Goal: Task Accomplishment & Management: Manage account settings

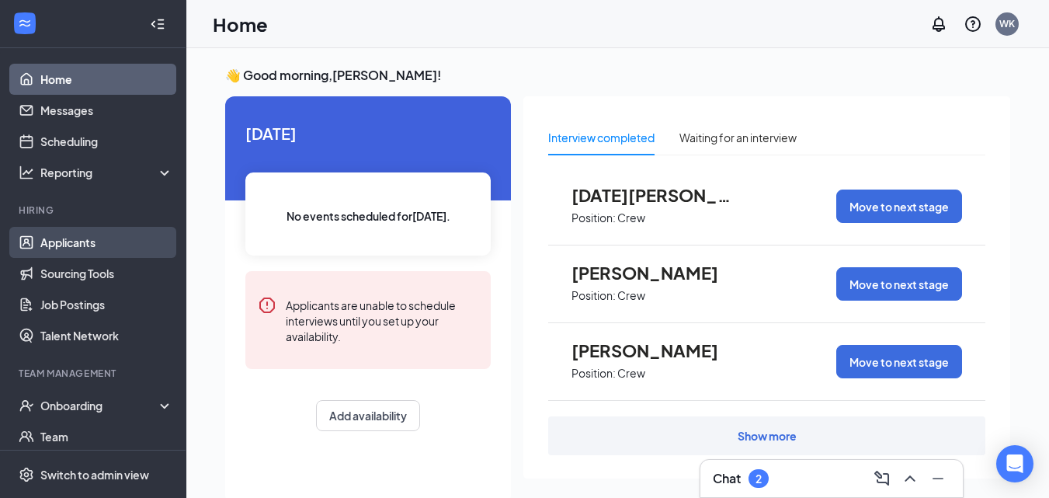
click at [78, 245] on link "Applicants" at bounding box center [106, 242] width 133 height 31
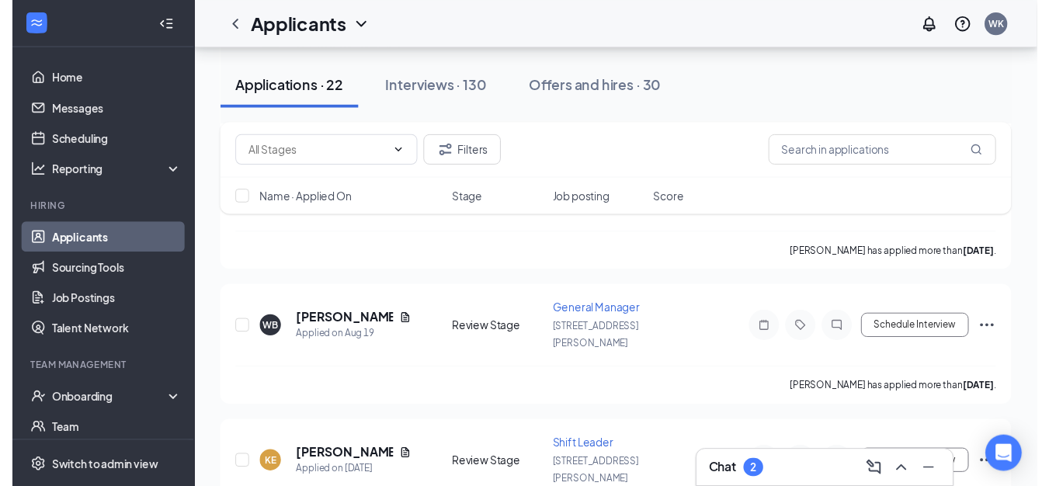
scroll to position [921, 0]
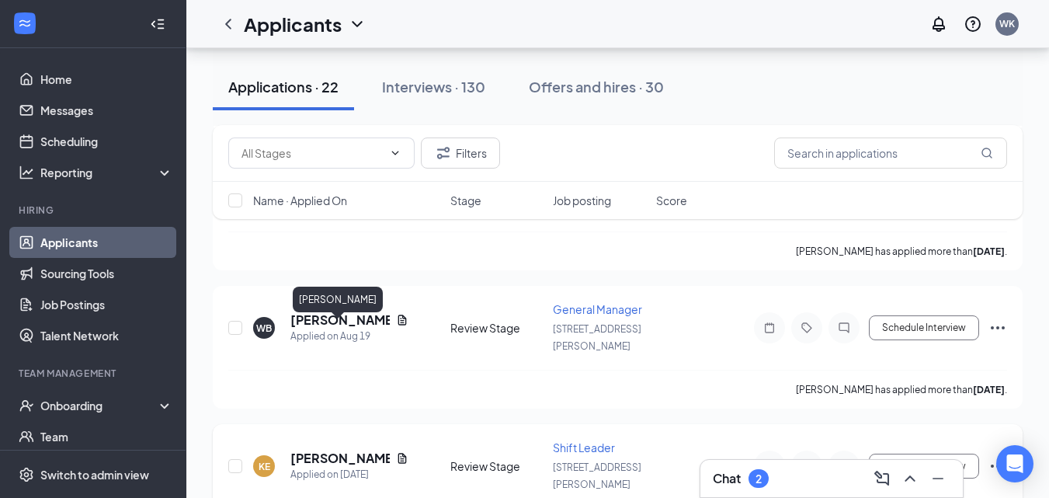
click at [325, 450] on h5 "[PERSON_NAME]" at bounding box center [339, 458] width 99 height 17
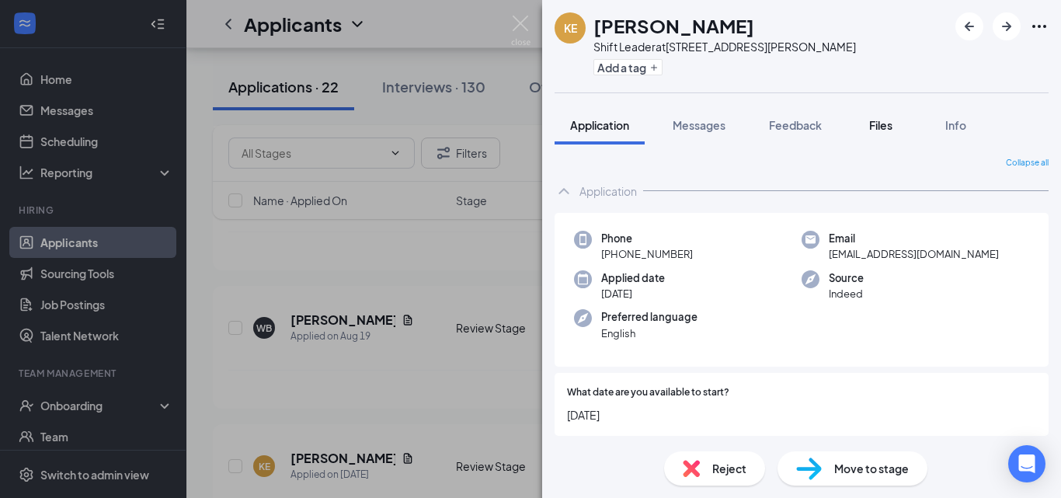
click at [878, 125] on span "Files" at bounding box center [880, 125] width 23 height 14
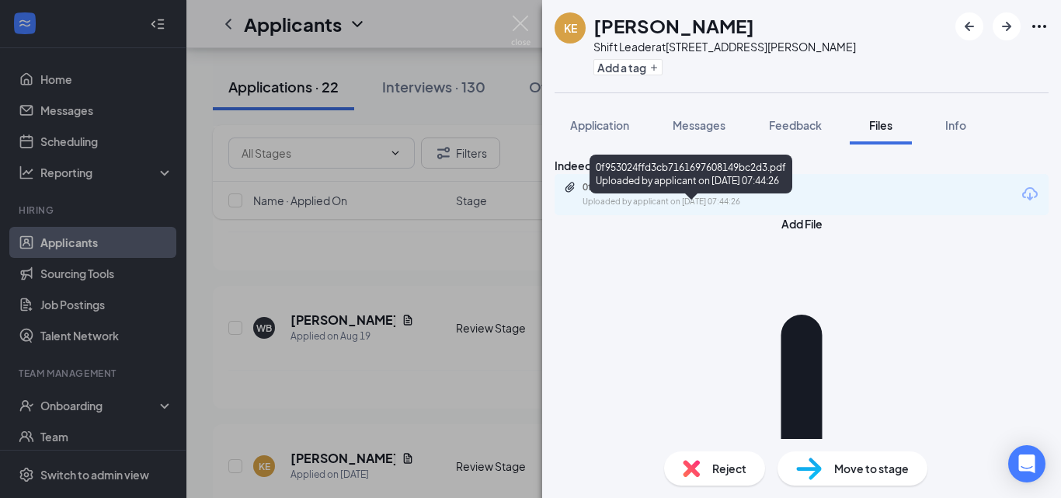
click at [728, 193] on div "0f953024ffd3cb7161697608149bc2d3.pdf" at bounding box center [690, 187] width 217 height 12
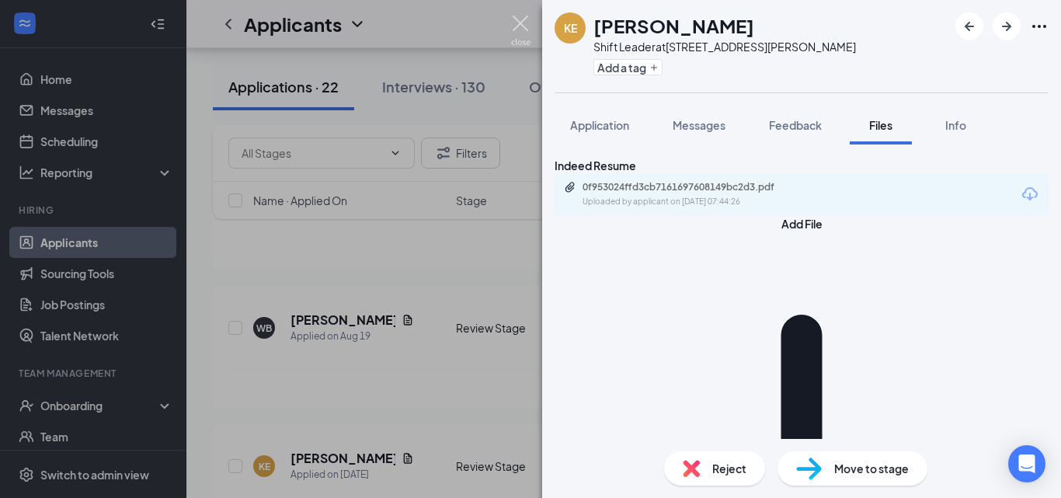
click at [517, 29] on img at bounding box center [520, 31] width 19 height 30
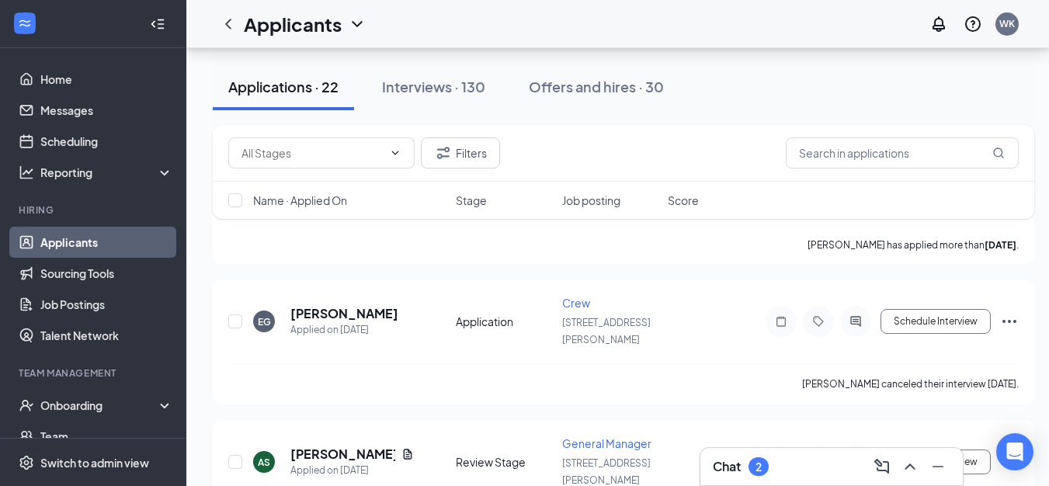
scroll to position [641, 0]
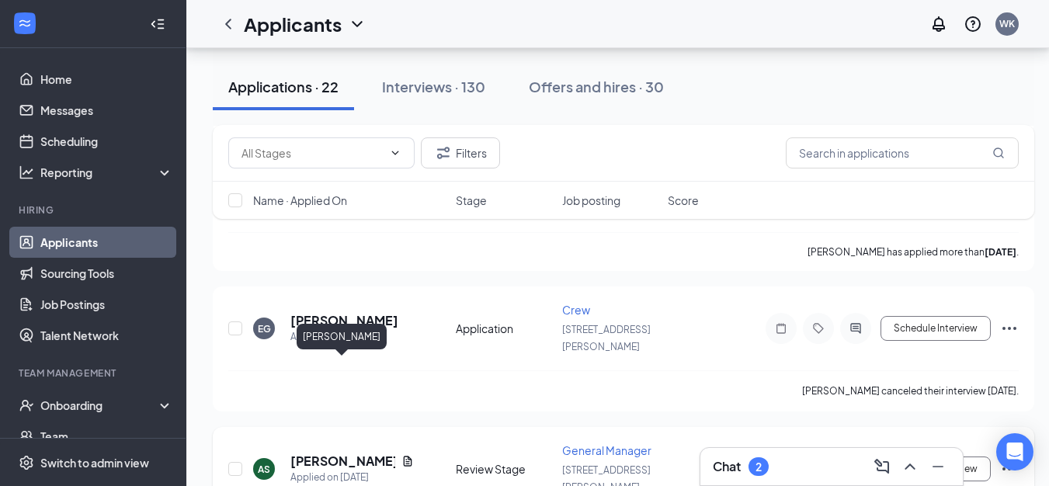
click at [325, 453] on h5 "[PERSON_NAME]" at bounding box center [342, 461] width 105 height 17
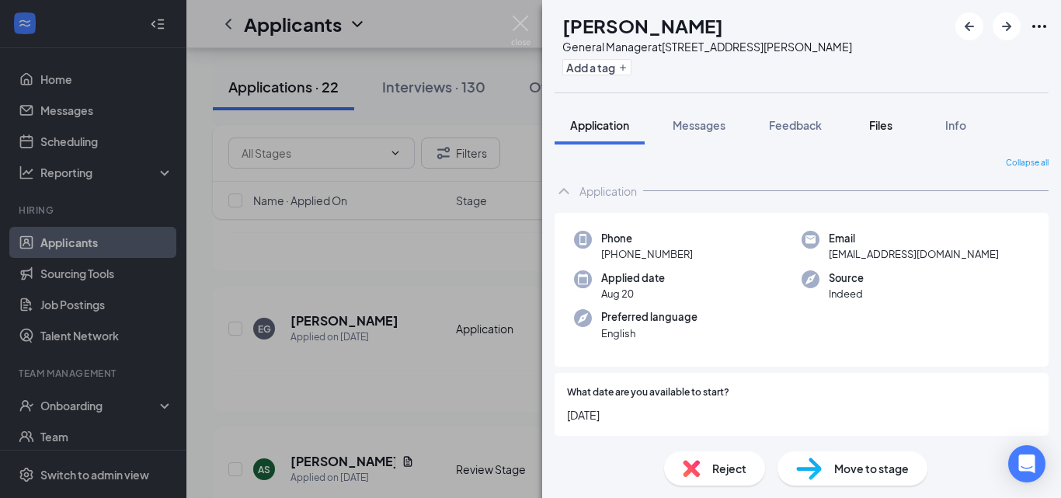
click at [891, 120] on span "Files" at bounding box center [880, 125] width 23 height 14
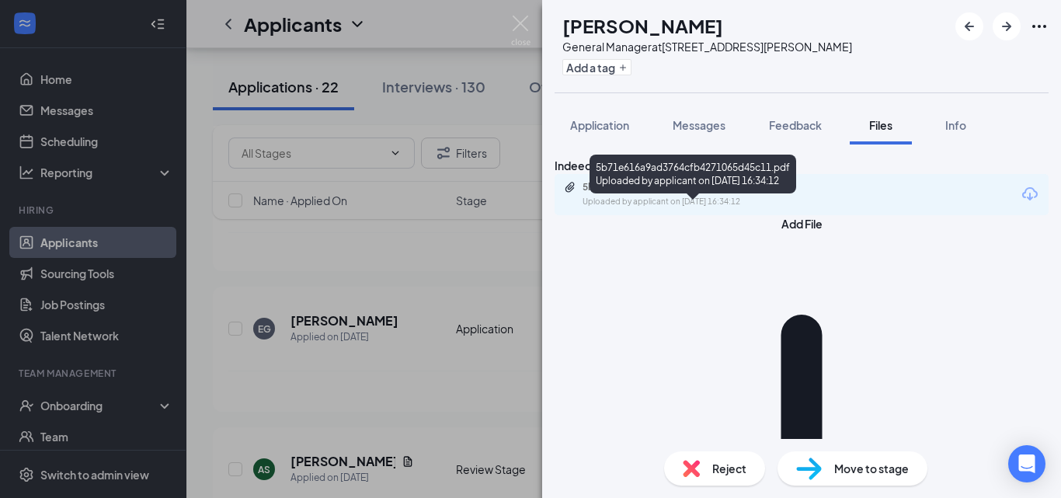
click at [692, 193] on div "5b71e616a9ad3764cfb4271065d45c11.pdf" at bounding box center [690, 187] width 217 height 12
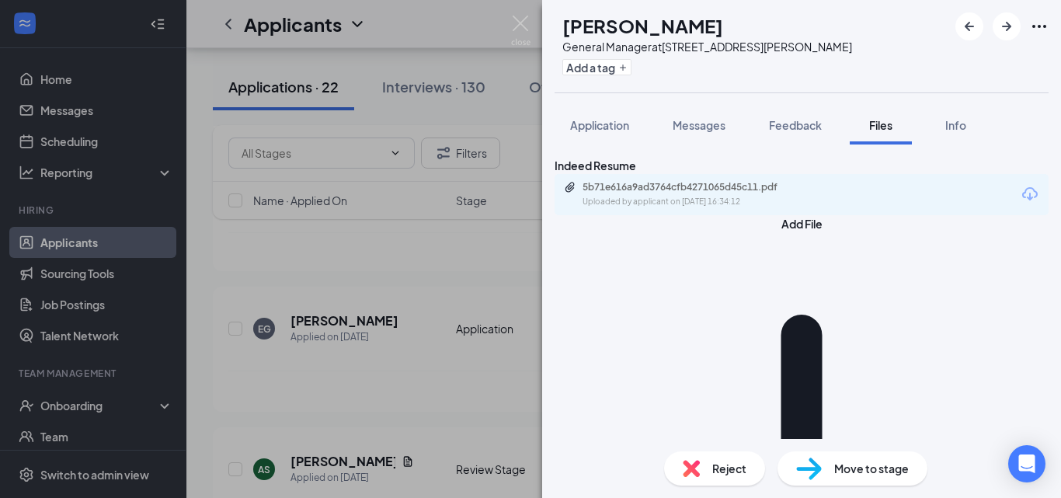
click at [724, 463] on span "Reject" at bounding box center [729, 468] width 34 height 17
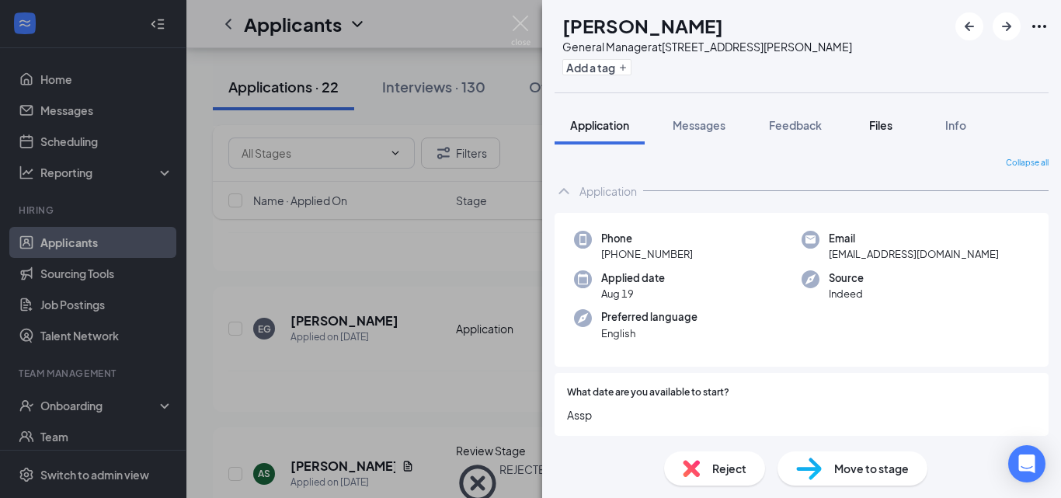
click at [877, 130] on span "Files" at bounding box center [880, 125] width 23 height 14
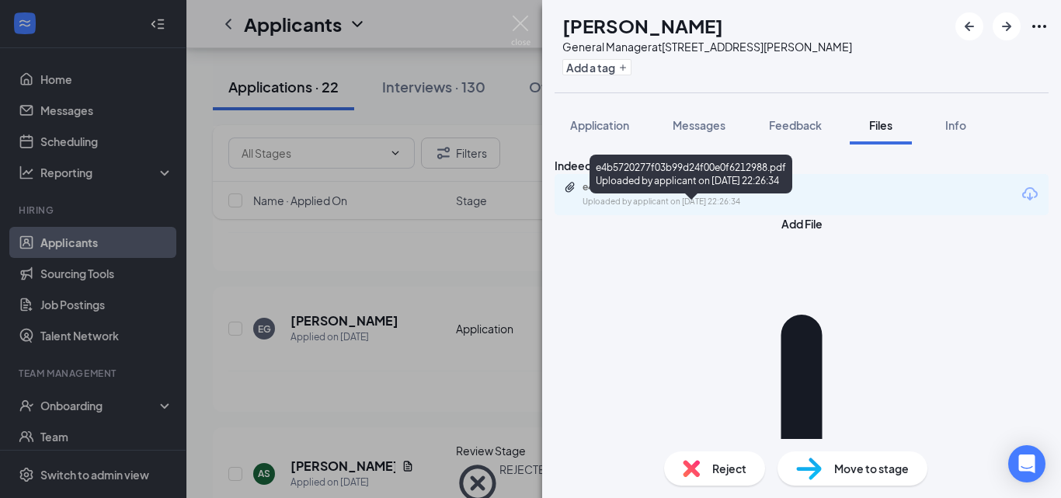
click at [751, 193] on div "e4b5720277f03b99d24f00e0f6212988.pdf" at bounding box center [690, 187] width 217 height 12
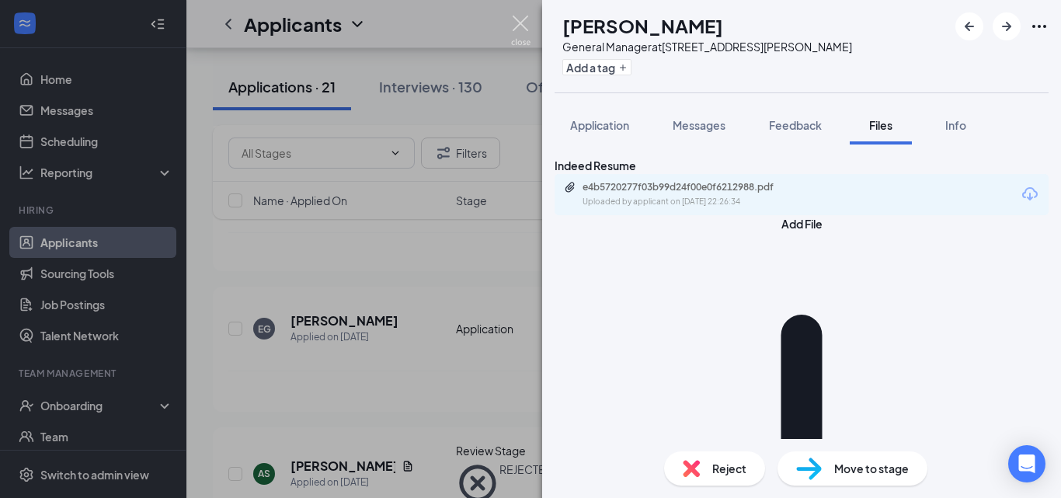
click at [520, 26] on img at bounding box center [520, 31] width 19 height 30
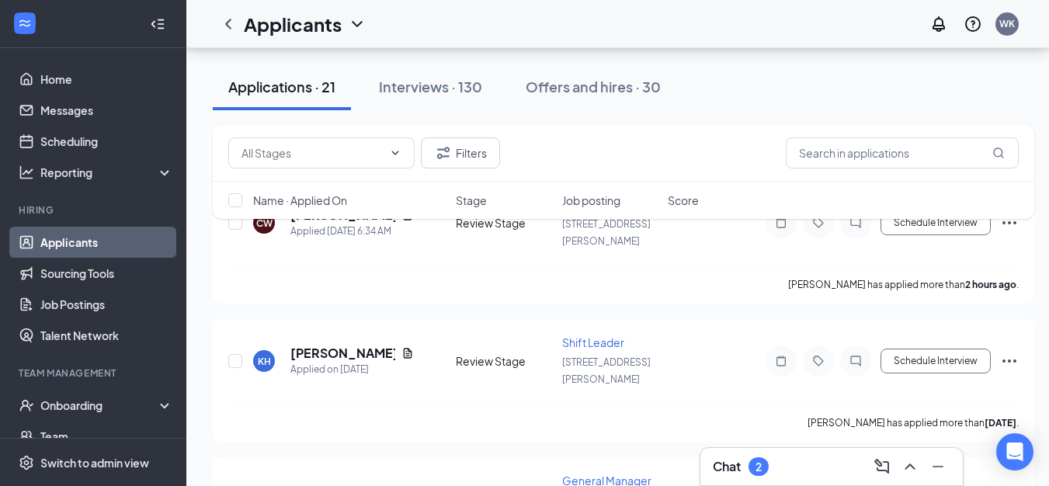
scroll to position [189, 0]
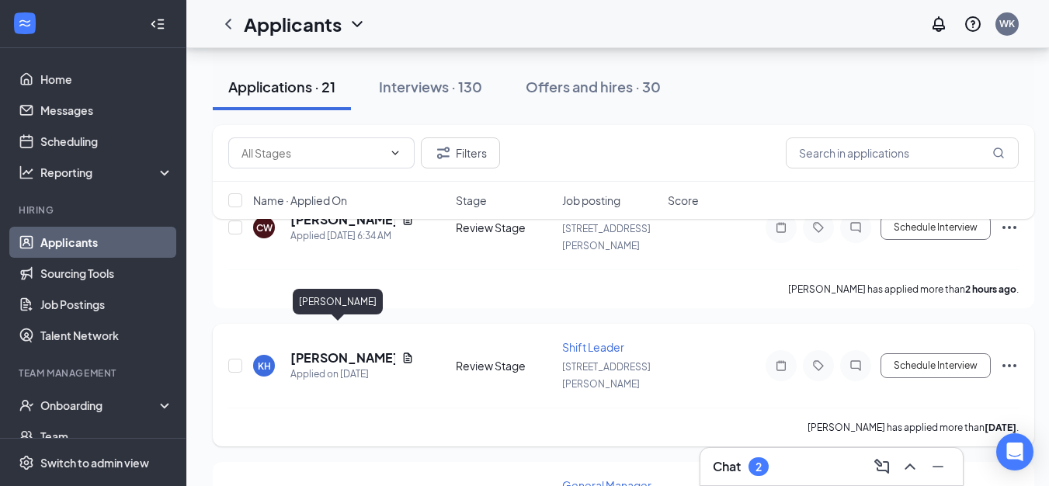
click at [335, 349] on h5 "[PERSON_NAME]" at bounding box center [342, 357] width 105 height 17
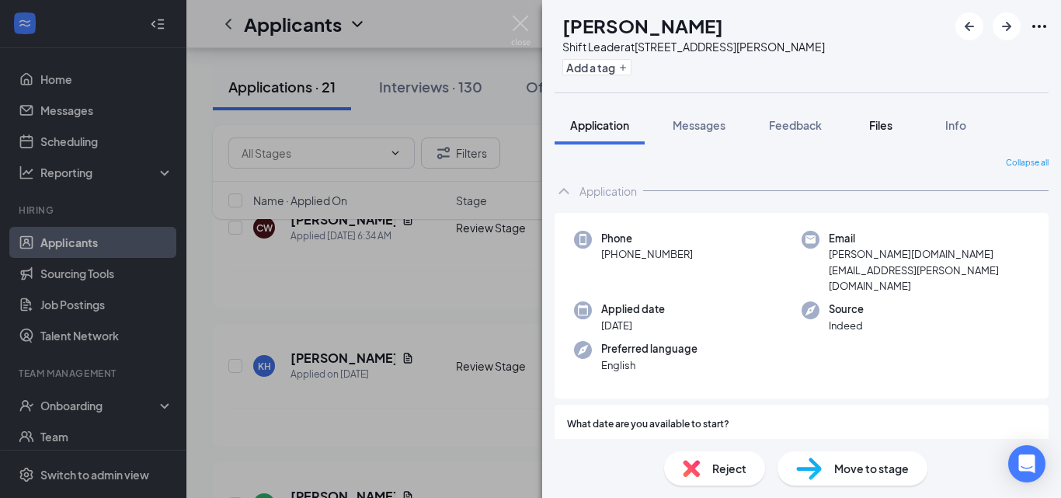
click at [880, 134] on button "Files" at bounding box center [880, 125] width 62 height 39
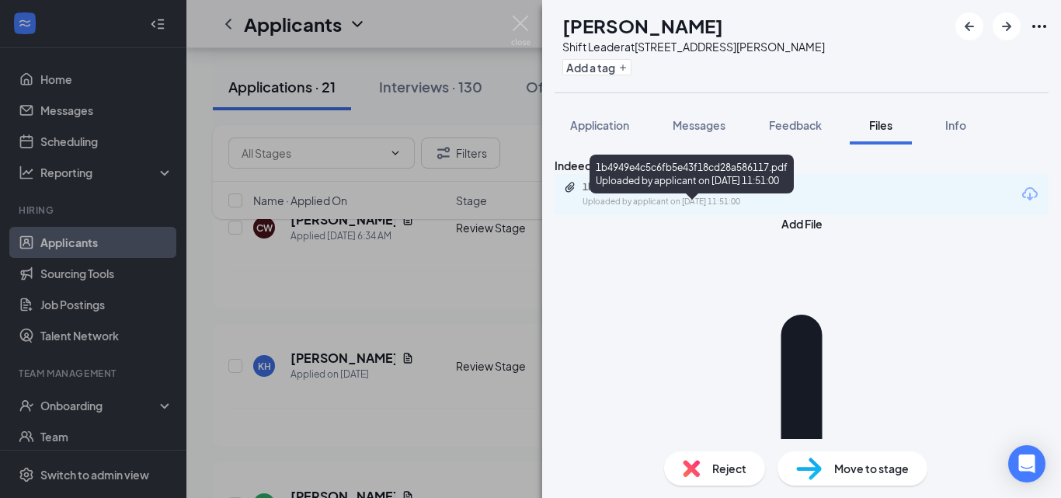
click at [712, 193] on div "1b4949e4c5c6fb5e43f18cd28a586117.pdf" at bounding box center [690, 187] width 217 height 12
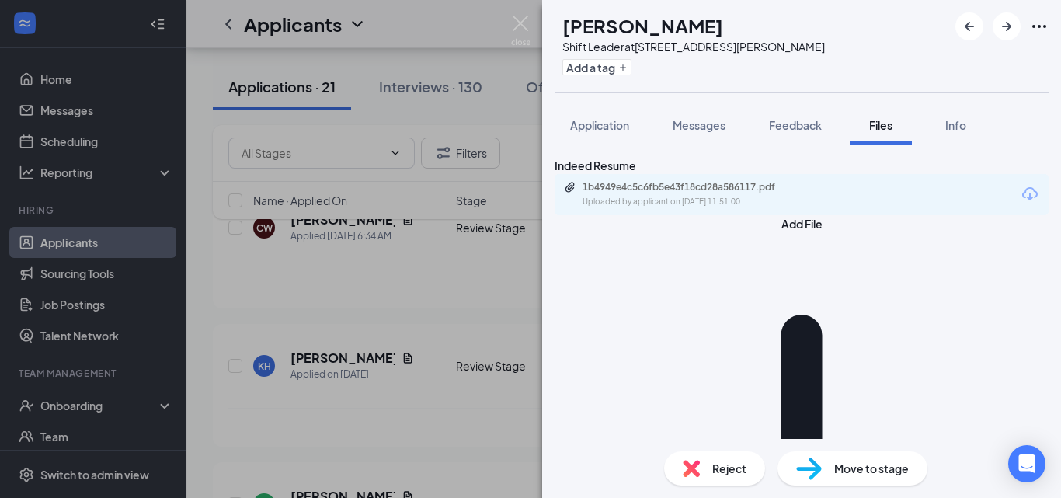
click at [523, 23] on img at bounding box center [520, 31] width 19 height 30
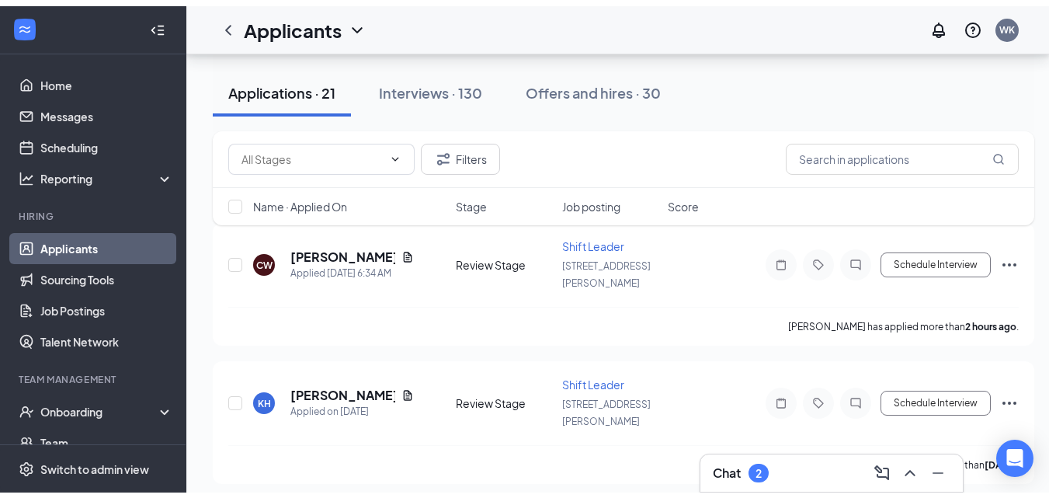
scroll to position [127, 0]
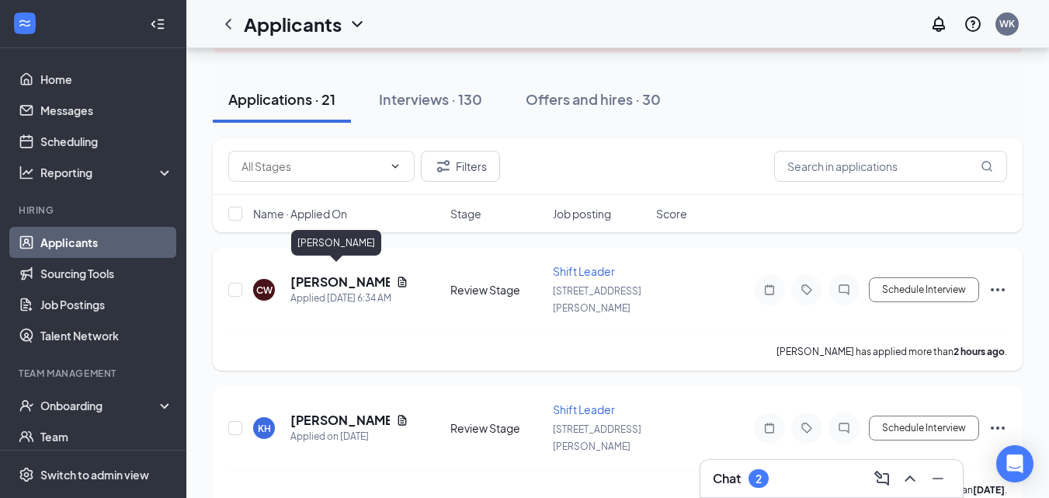
click at [335, 273] on h5 "[PERSON_NAME]" at bounding box center [339, 281] width 99 height 17
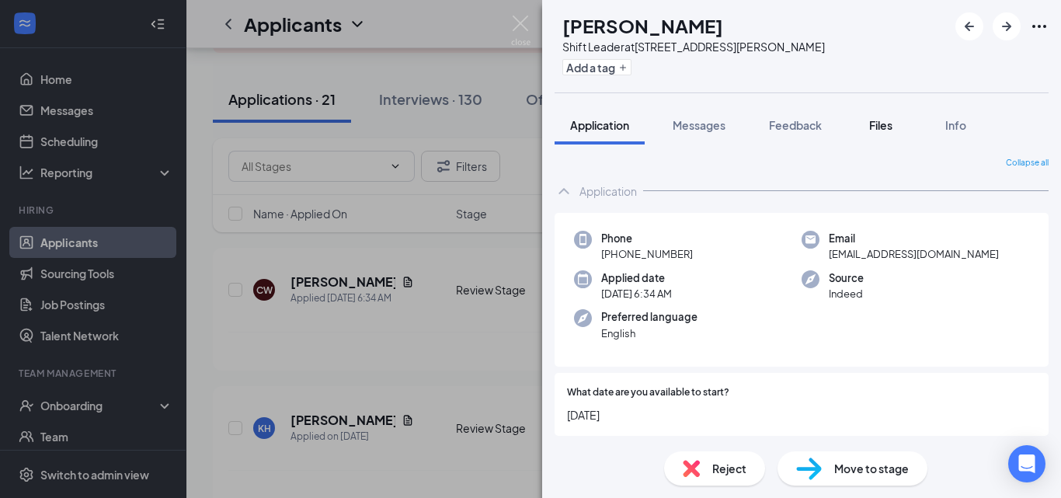
click at [880, 127] on span "Files" at bounding box center [880, 125] width 23 height 14
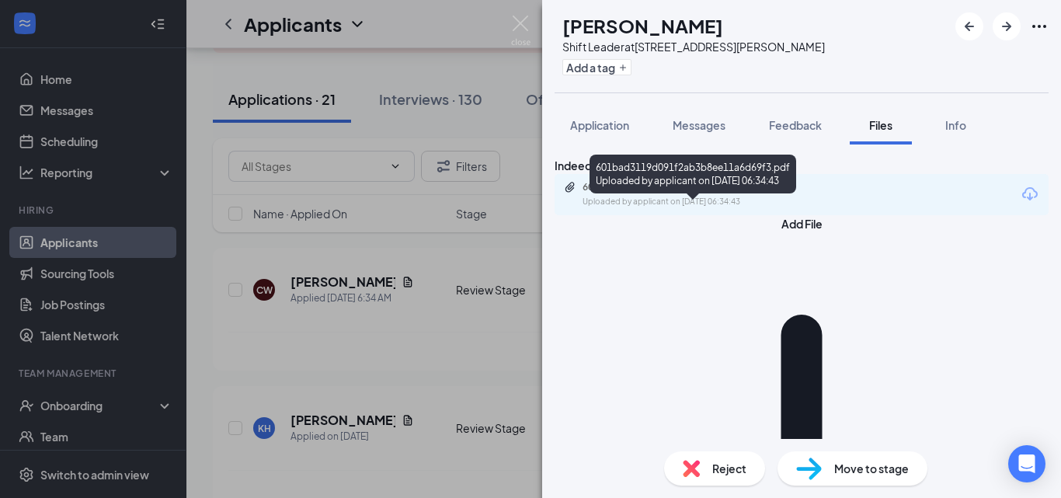
click at [671, 193] on div "601bad3119d091f2ab3b8ee11a6d69f3.pdf" at bounding box center [690, 187] width 217 height 12
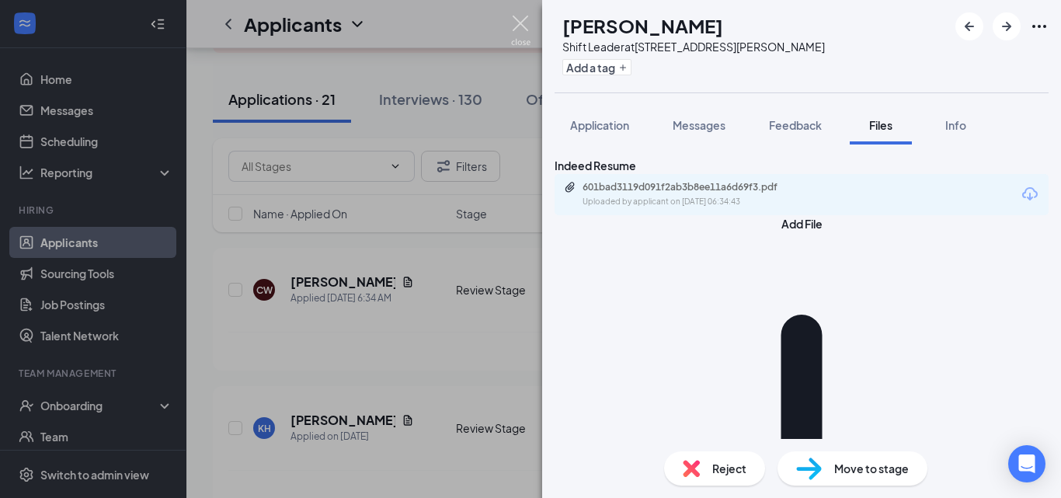
click at [520, 23] on img at bounding box center [520, 31] width 19 height 30
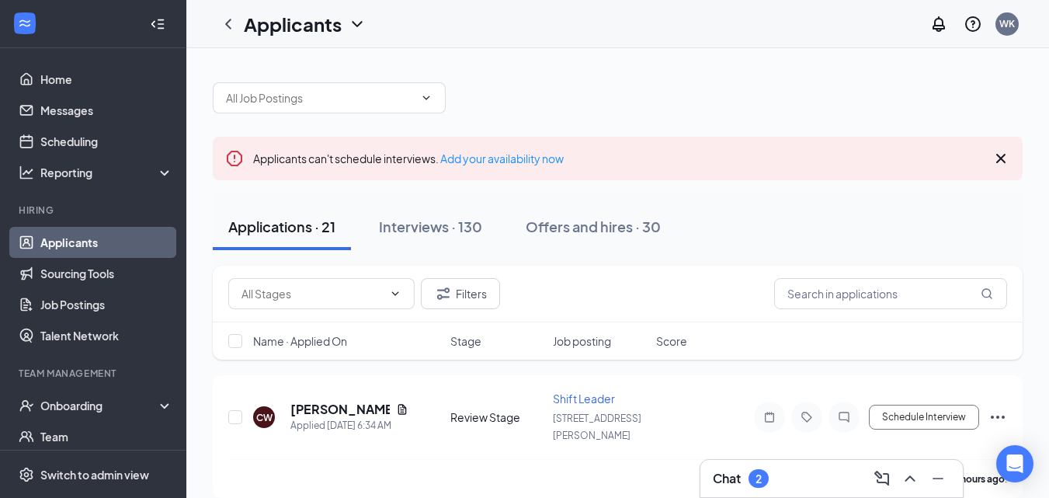
click at [1000, 159] on icon "Cross" at bounding box center [1000, 158] width 9 height 9
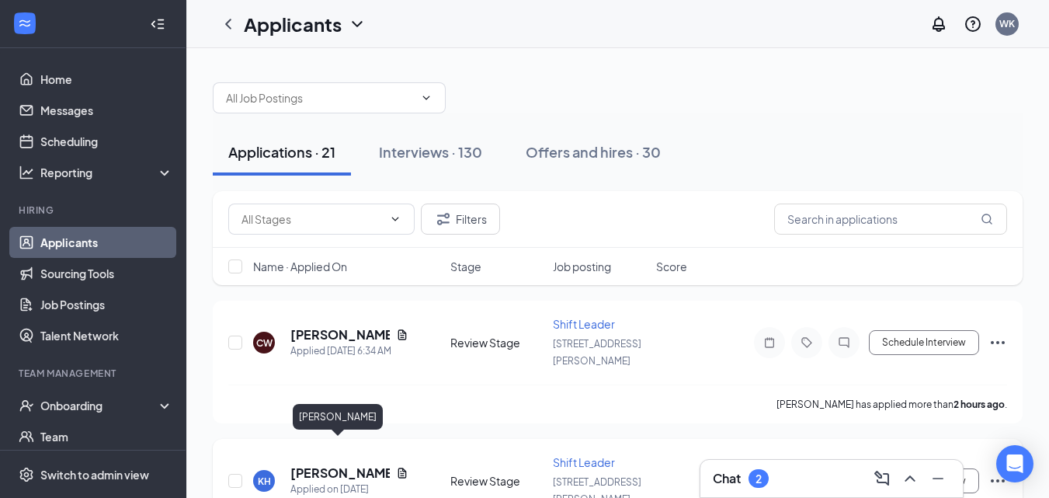
click at [342, 464] on h5 "[PERSON_NAME]" at bounding box center [339, 472] width 99 height 17
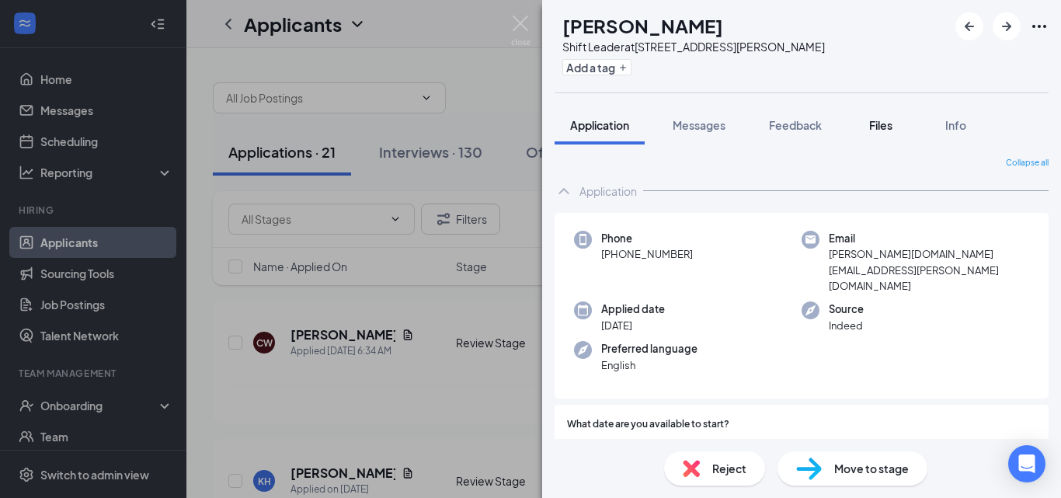
click at [876, 127] on span "Files" at bounding box center [880, 125] width 23 height 14
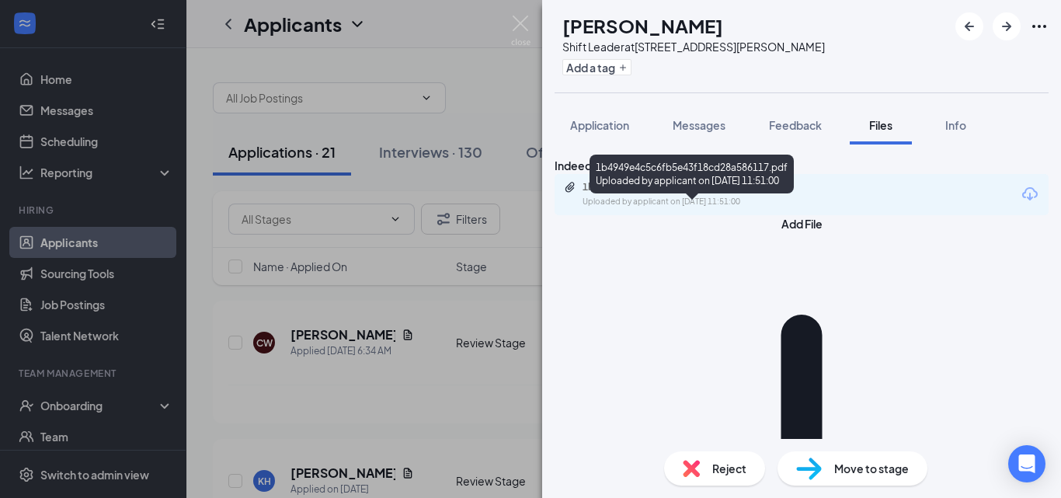
click at [744, 193] on div "1b4949e4c5c6fb5e43f18cd28a586117.pdf" at bounding box center [690, 187] width 217 height 12
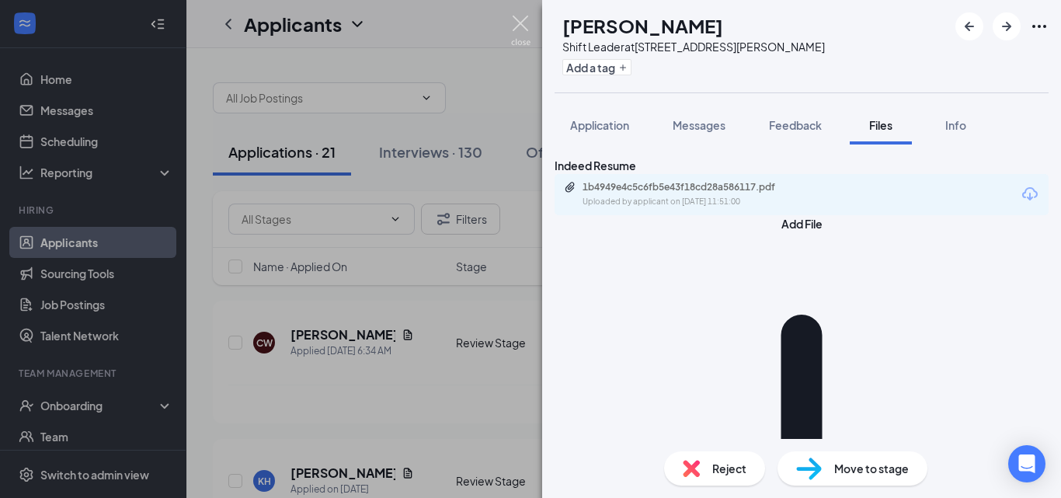
click at [518, 25] on img at bounding box center [520, 31] width 19 height 30
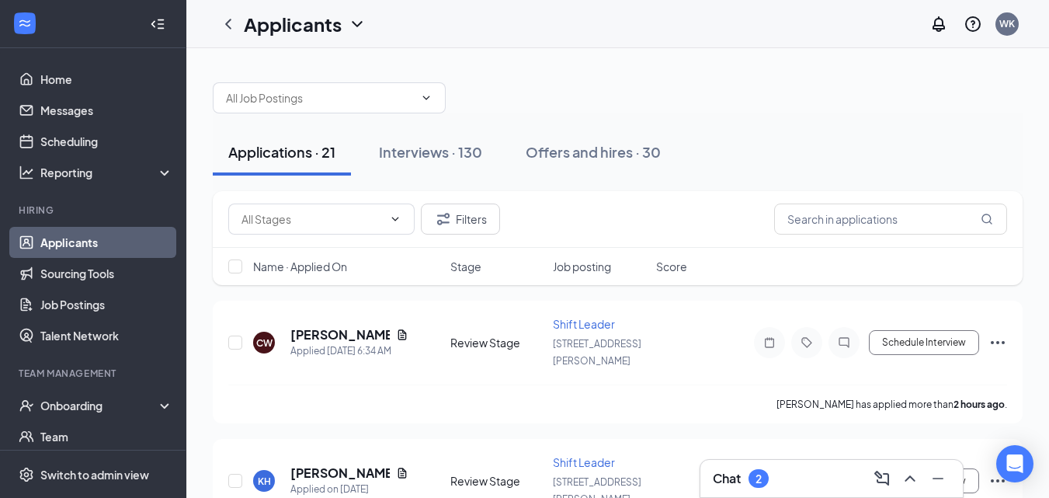
click at [574, 210] on div "Filters" at bounding box center [617, 218] width 779 height 31
